Goal: Transaction & Acquisition: Purchase product/service

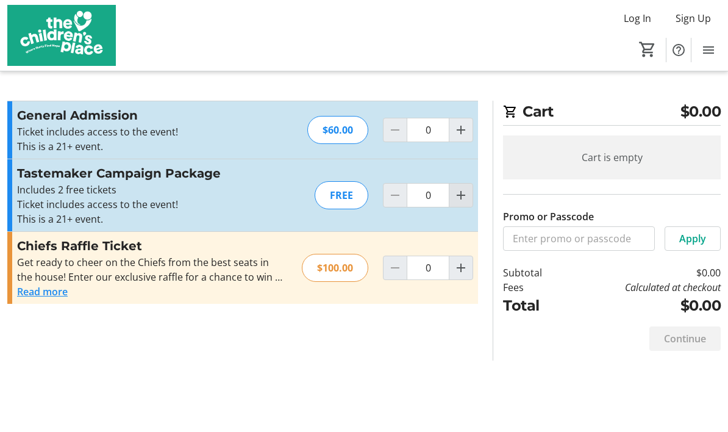
click at [465, 196] on mat-icon "Increment by one" at bounding box center [461, 195] width 15 height 15
type input "1"
click at [465, 194] on div at bounding box center [461, 195] width 24 height 24
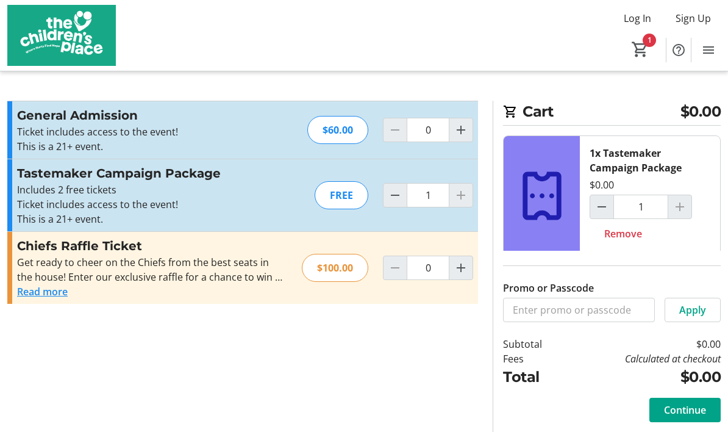
click at [462, 196] on div at bounding box center [461, 195] width 24 height 24
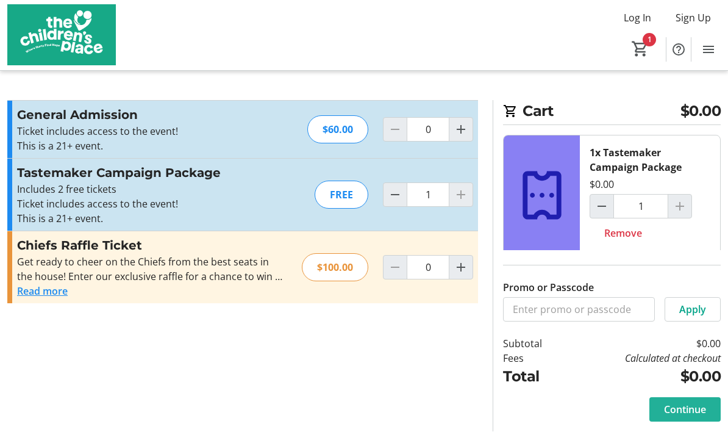
click at [683, 413] on span "Continue" at bounding box center [685, 409] width 42 height 15
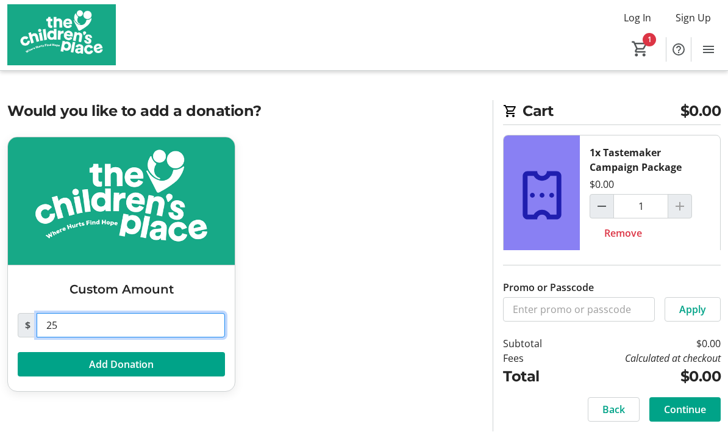
click at [109, 318] on input "25" at bounding box center [131, 325] width 188 height 24
type input "2"
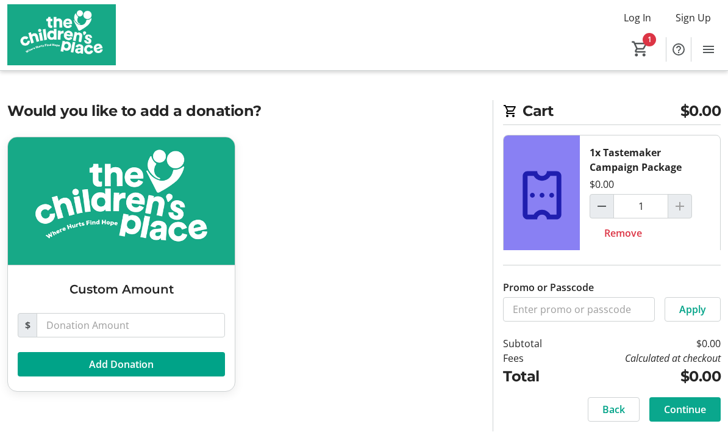
click at [682, 416] on span "Continue" at bounding box center [685, 409] width 42 height 15
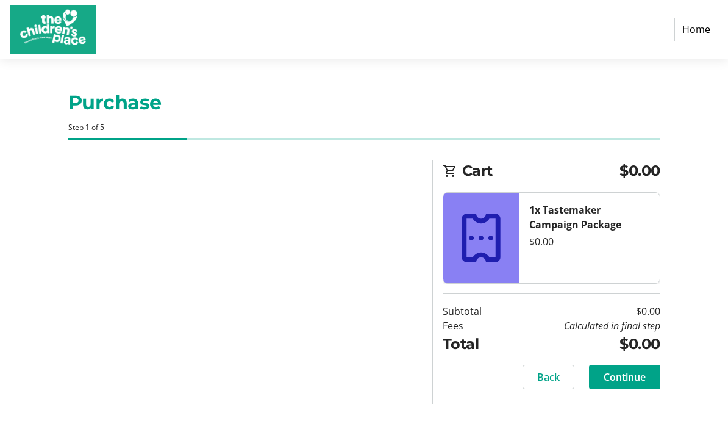
select select "US"
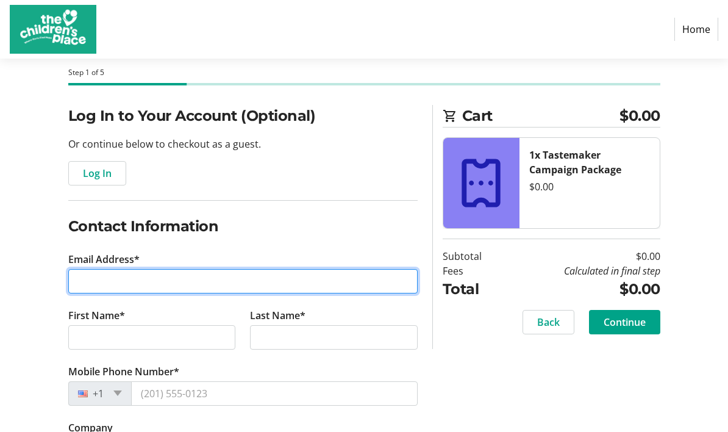
click at [339, 290] on input "Email Address*" at bounding box center [242, 281] width 349 height 24
type input "[EMAIL_ADDRESS][DOMAIN_NAME]"
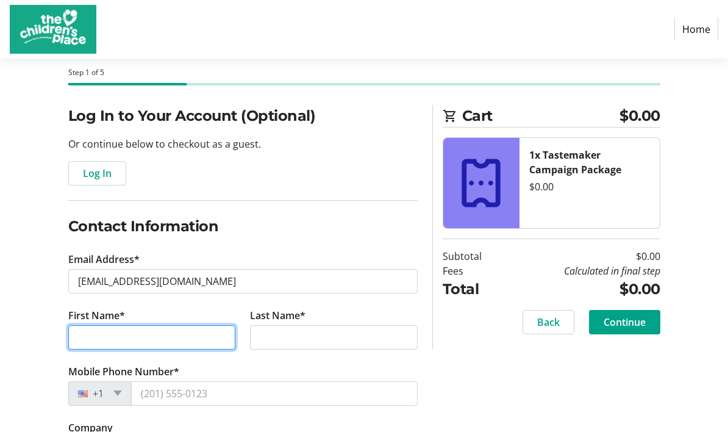
click at [201, 325] on input "First Name*" at bounding box center [152, 337] width 168 height 24
type input "[PERSON_NAME]"
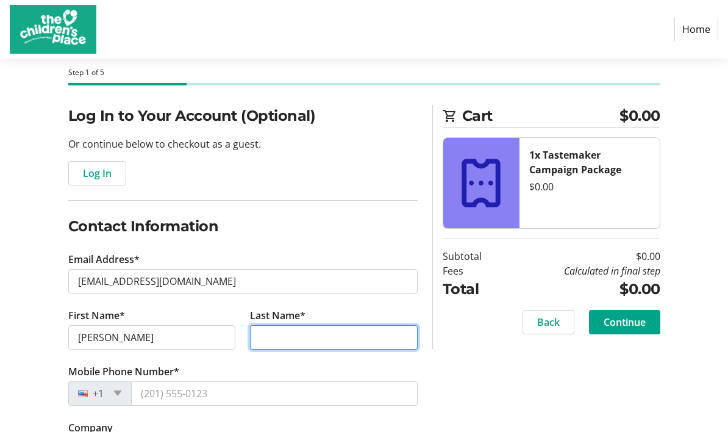
click at [336, 340] on input "Last Name*" at bounding box center [334, 337] width 168 height 24
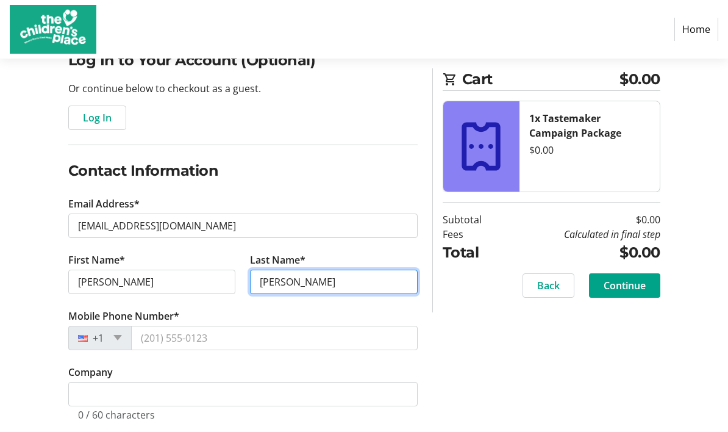
scroll to position [111, 0]
type input "[PERSON_NAME]"
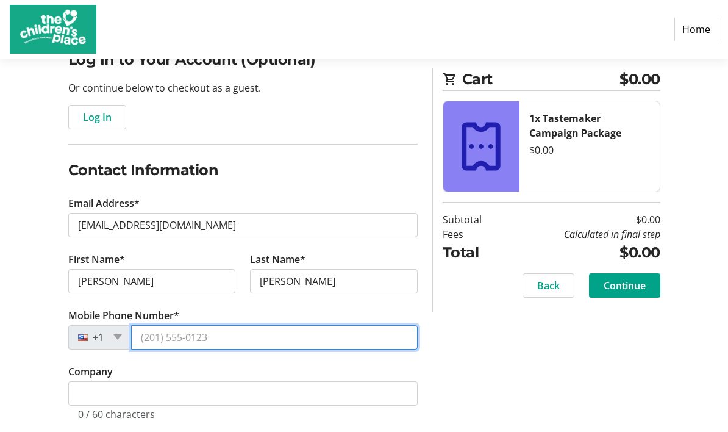
click at [341, 343] on input "Mobile Phone Number*" at bounding box center [274, 337] width 287 height 24
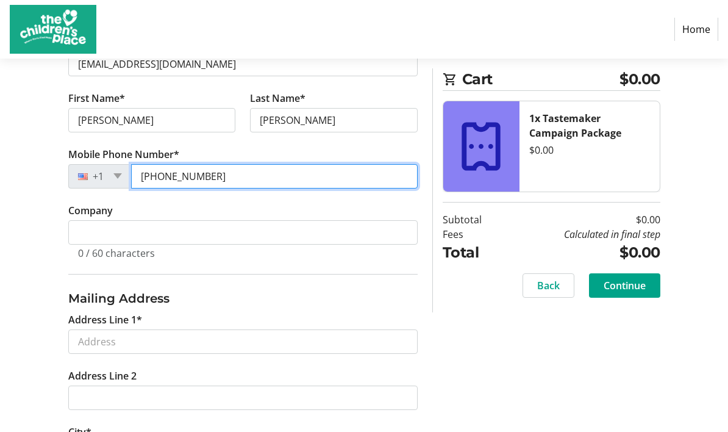
scroll to position [272, 0]
type input "[PHONE_NUMBER]"
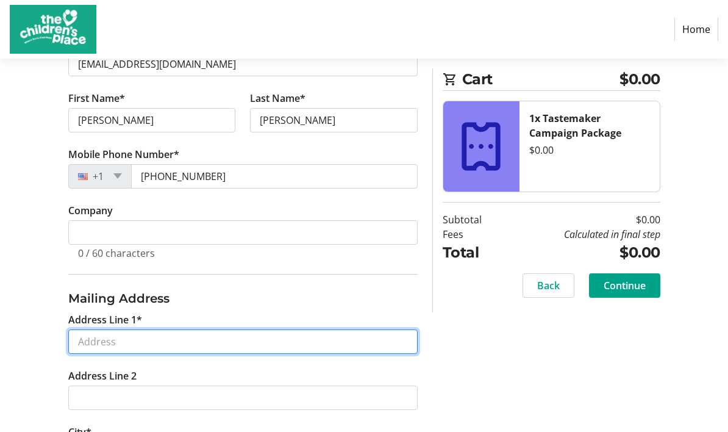
click at [335, 345] on input "Address Line 1*" at bounding box center [242, 341] width 349 height 24
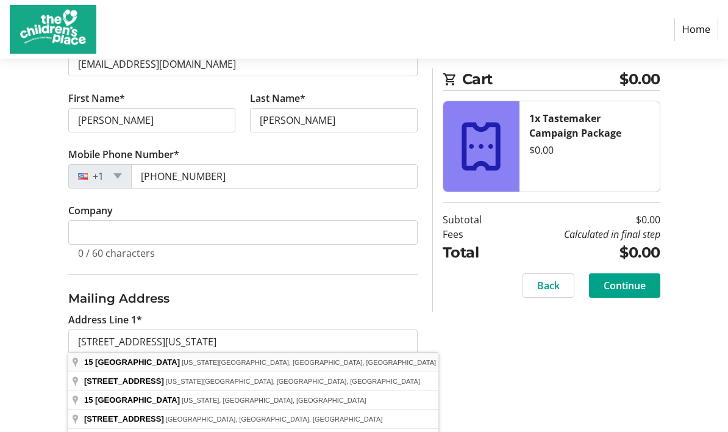
type input "[STREET_ADDRESS]"
type input "[US_STATE][GEOGRAPHIC_DATA]"
select select "MO"
type input "64112"
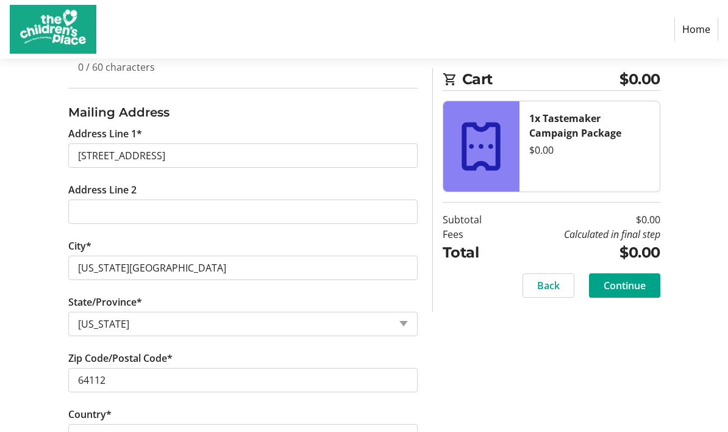
scroll to position [457, 0]
click at [636, 291] on span at bounding box center [624, 285] width 71 height 29
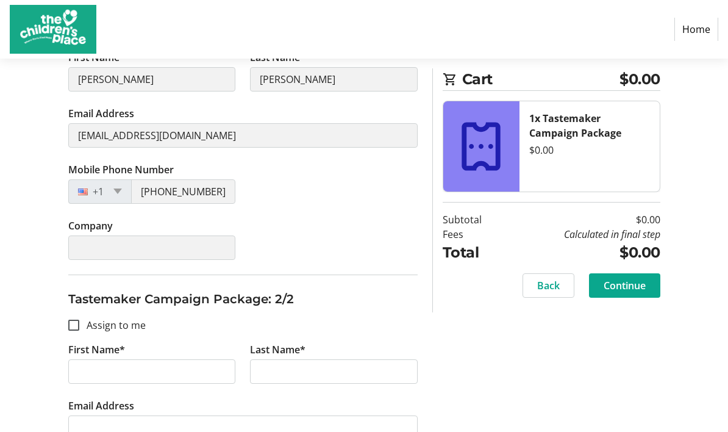
scroll to position [299, 0]
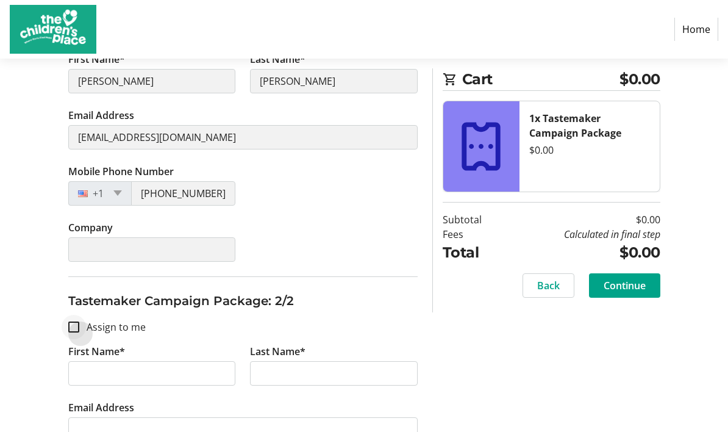
click at [72, 332] on div at bounding box center [73, 326] width 29 height 29
checkbox input "true"
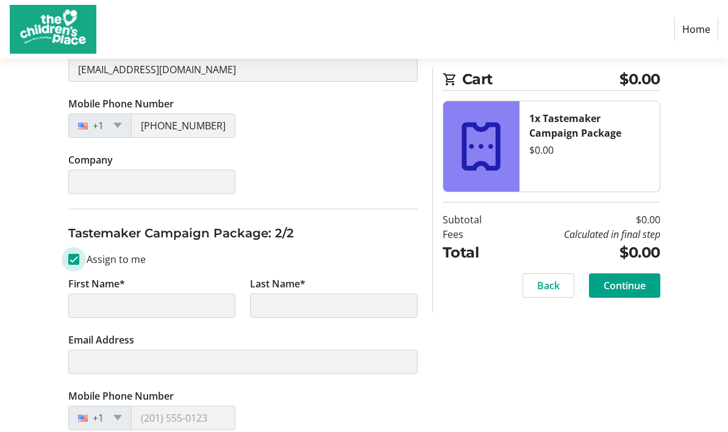
scroll to position [391, 0]
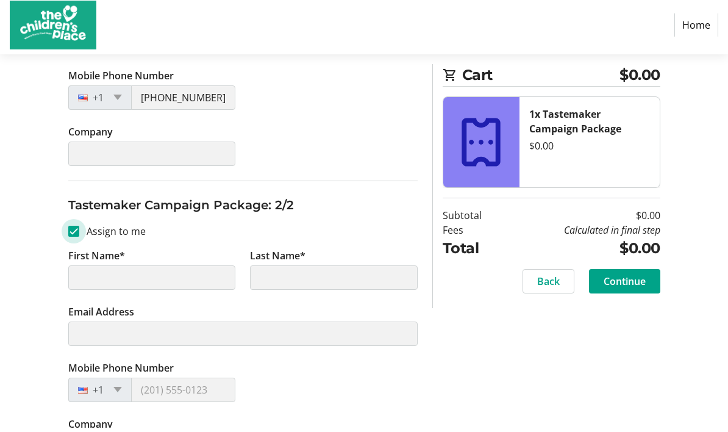
type input "[PERSON_NAME]"
type input "[EMAIL_ADDRESS][DOMAIN_NAME]"
type input "[PHONE_NUMBER]"
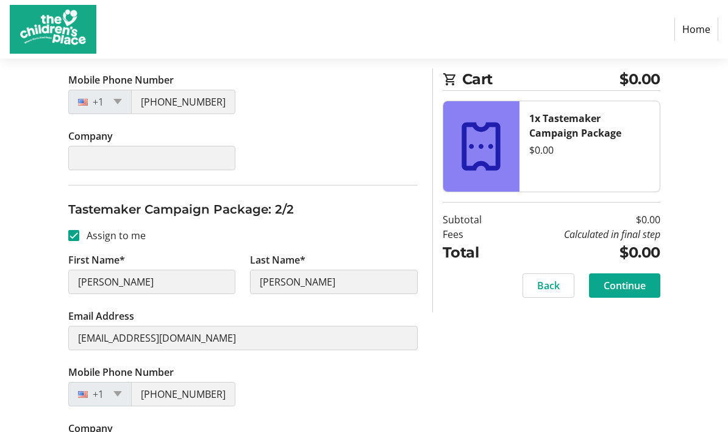
click at [627, 287] on span "Continue" at bounding box center [625, 285] width 42 height 15
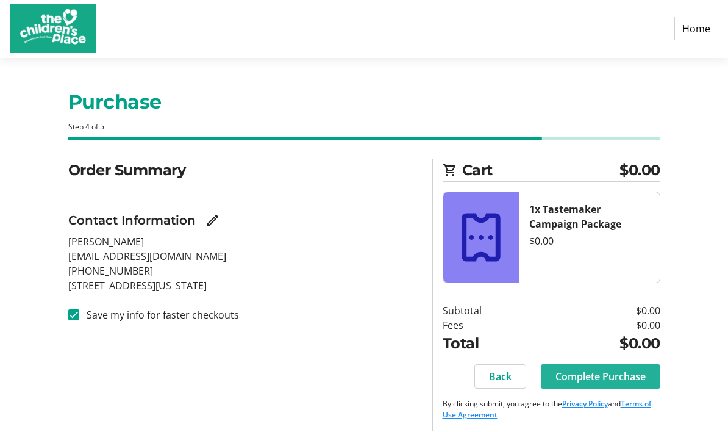
click at [621, 377] on span "Complete Purchase" at bounding box center [600, 376] width 90 height 15
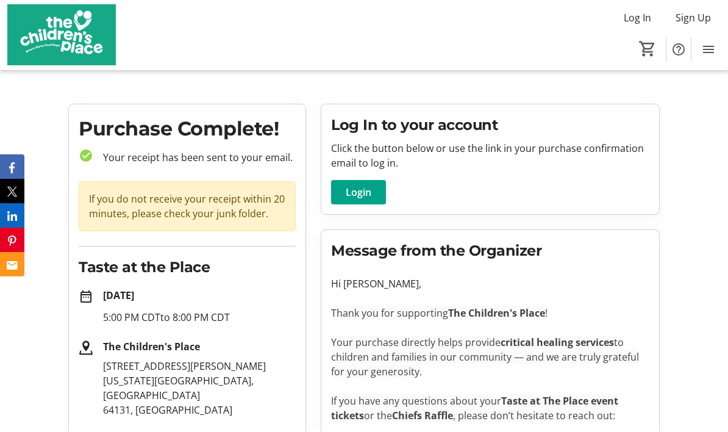
scroll to position [7, 0]
